Goal: Task Accomplishment & Management: Manage account settings

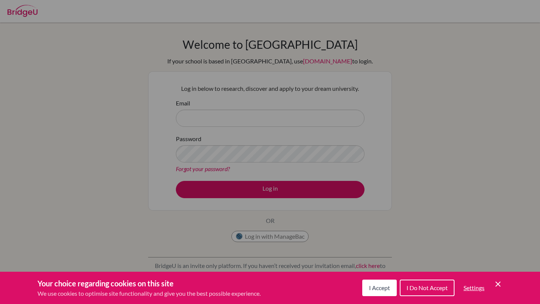
click at [385, 292] on button "I Accept" at bounding box center [379, 287] width 34 height 16
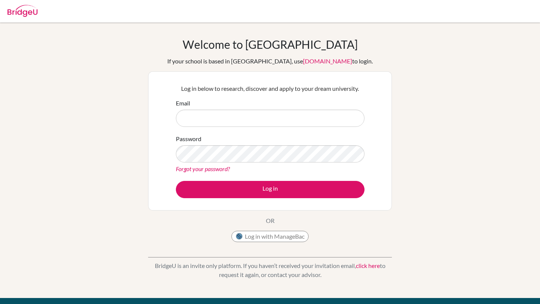
click at [247, 129] on form "Email Password Forgot your password? Log in" at bounding box center [270, 148] width 189 height 99
click at [244, 113] on input "Email" at bounding box center [270, 117] width 189 height 17
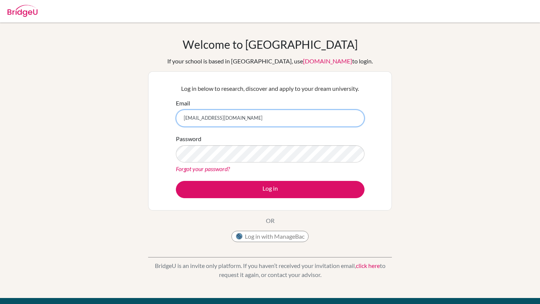
type input "[EMAIL_ADDRESS][DOMAIN_NAME]"
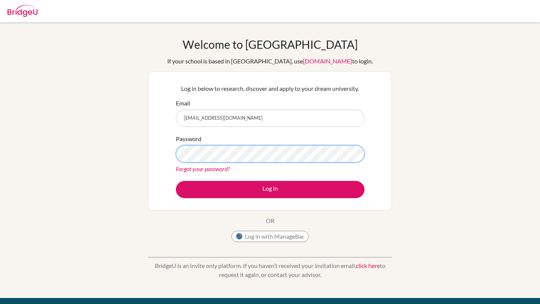
click at [270, 189] on button "Log in" at bounding box center [270, 189] width 189 height 17
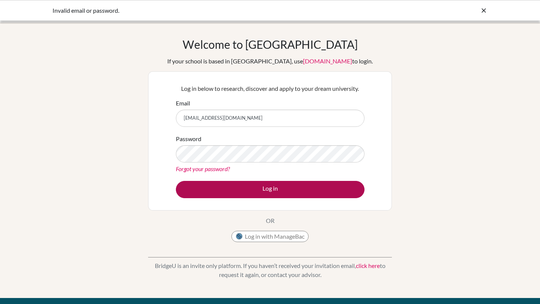
click at [260, 186] on button "Log in" at bounding box center [270, 189] width 189 height 17
click at [240, 184] on button "Log in" at bounding box center [270, 189] width 189 height 17
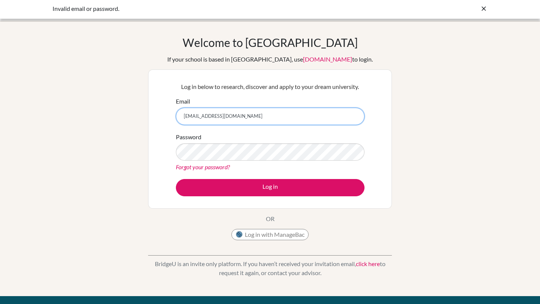
scroll to position [0, 0]
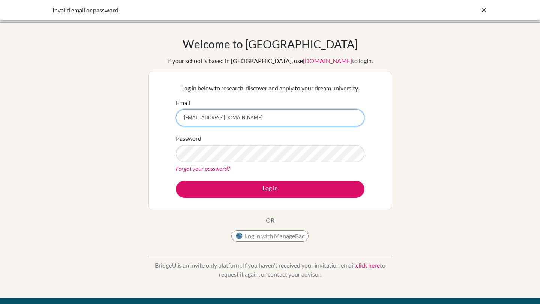
click at [221, 120] on input "[EMAIL_ADDRESS][DOMAIN_NAME]" at bounding box center [270, 117] width 189 height 17
type input "stcoronel22@gmail.com"
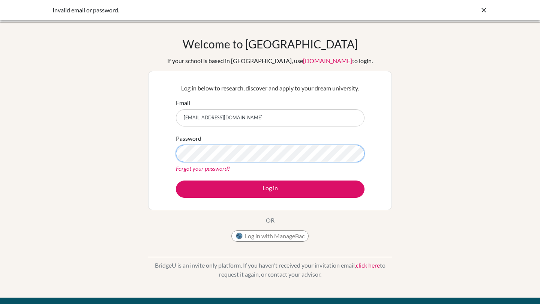
click at [270, 189] on button "Log in" at bounding box center [270, 188] width 189 height 17
